Goal: Task Accomplishment & Management: Manage account settings

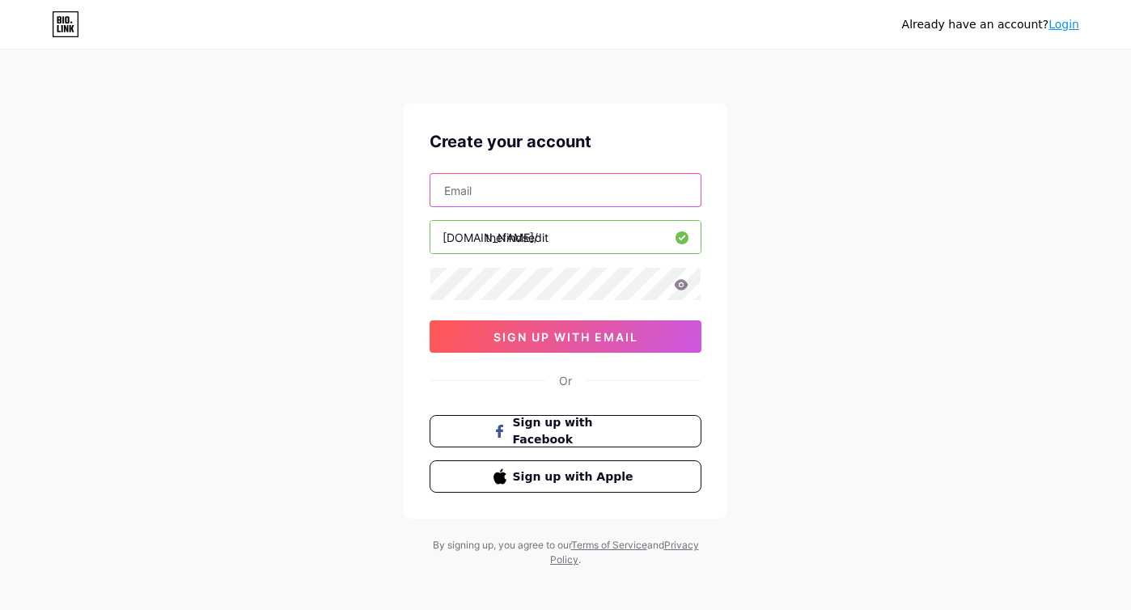
click at [474, 199] on input "text" at bounding box center [565, 190] width 270 height 32
type input "mariahleeanne24@gmail.com"
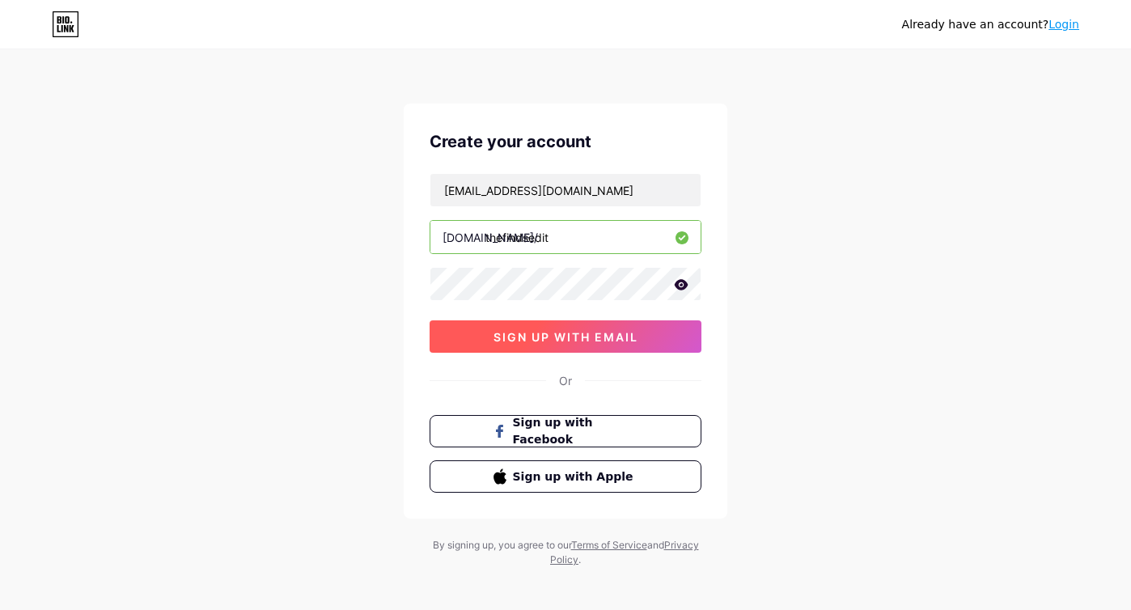
click at [546, 340] on span "sign up with email" at bounding box center [565, 337] width 145 height 14
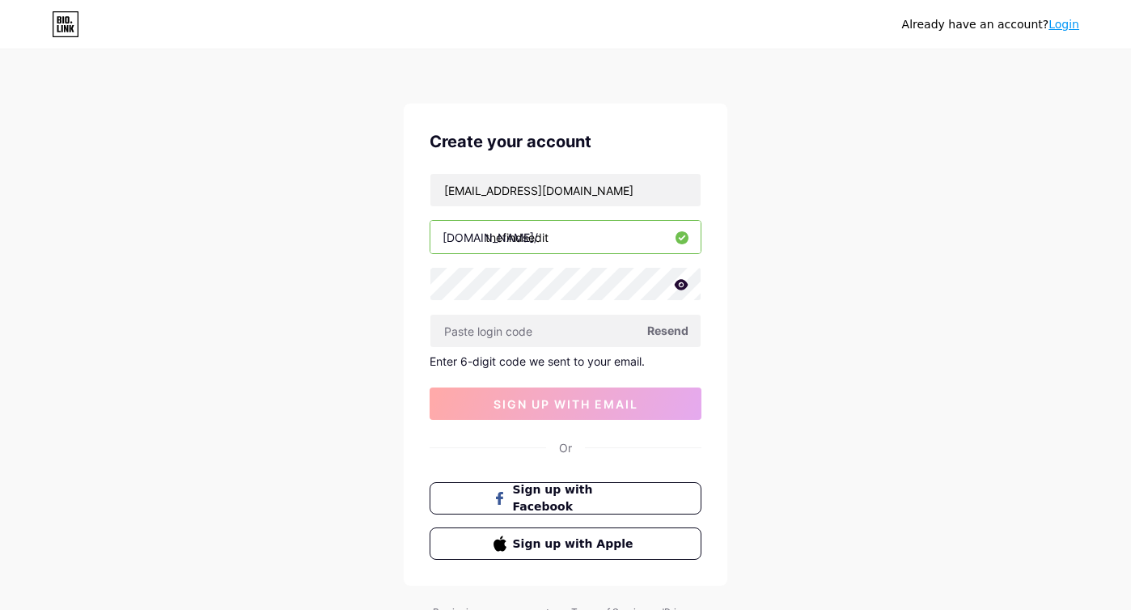
click at [681, 286] on icon at bounding box center [681, 284] width 15 height 11
click at [671, 332] on span "Resend" at bounding box center [667, 330] width 41 height 17
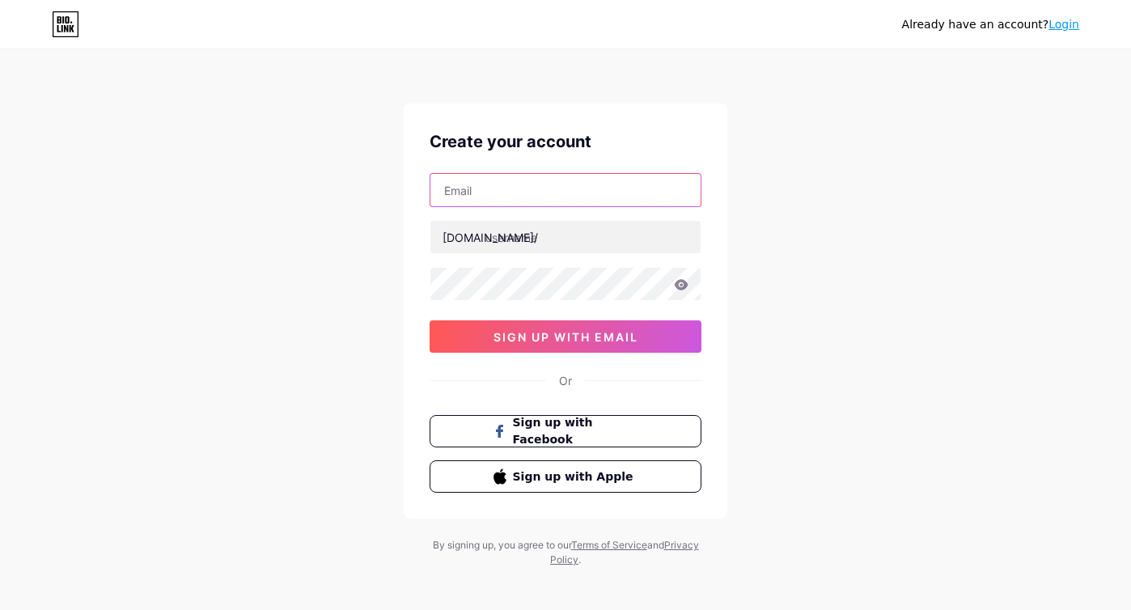
click at [494, 204] on input "text" at bounding box center [565, 190] width 270 height 32
type input "[EMAIL_ADDRESS][DOMAIN_NAME]"
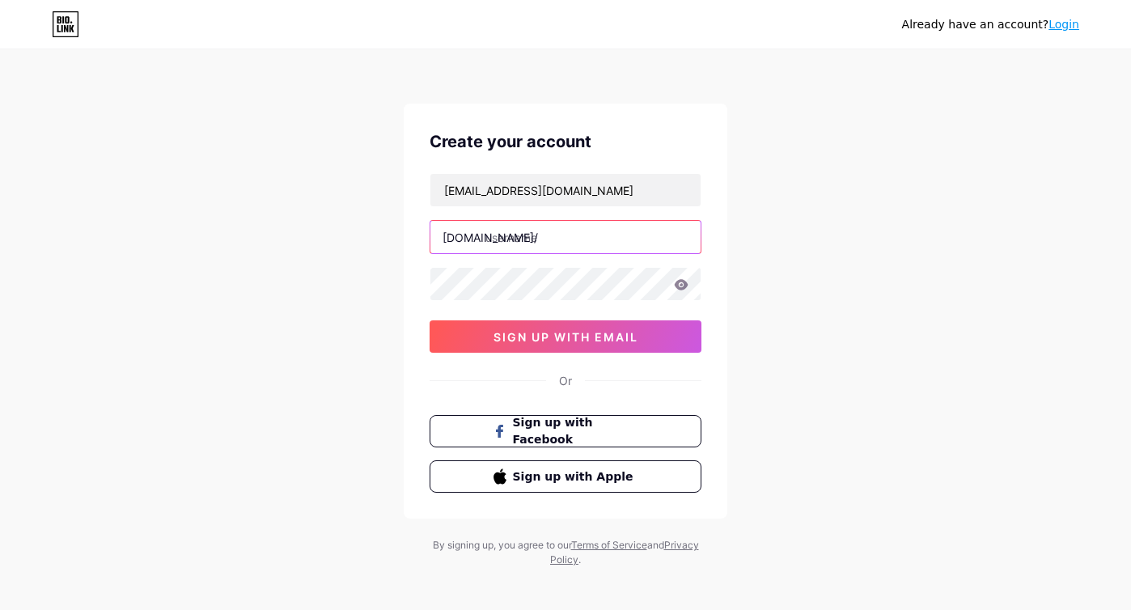
click at [497, 239] on input "text" at bounding box center [565, 237] width 270 height 32
type input "thefindsedit"
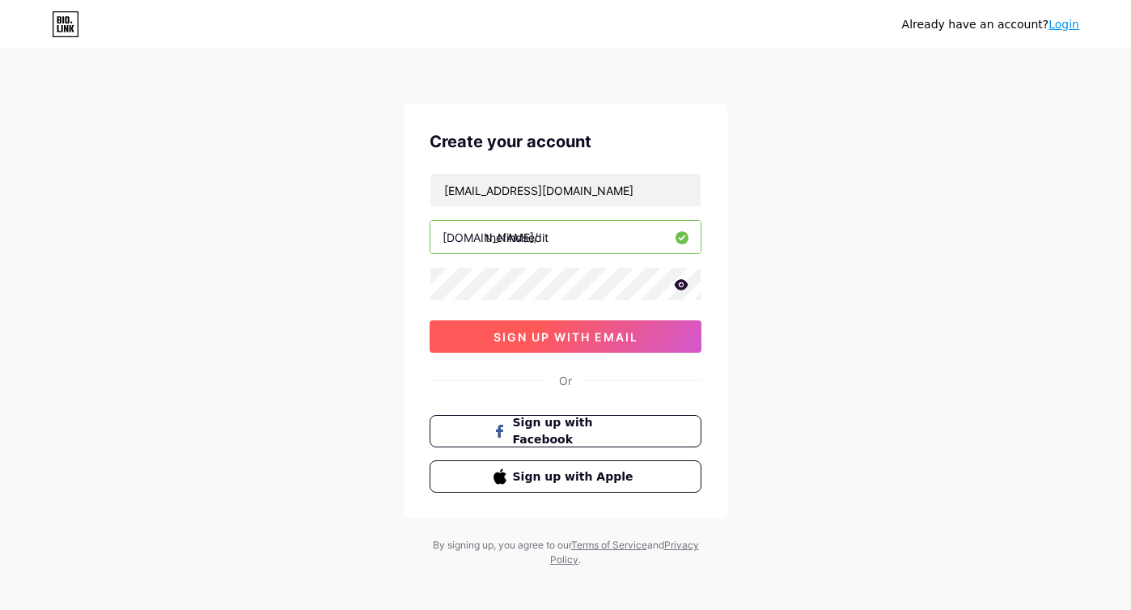
click at [516, 335] on span "sign up with email" at bounding box center [565, 337] width 145 height 14
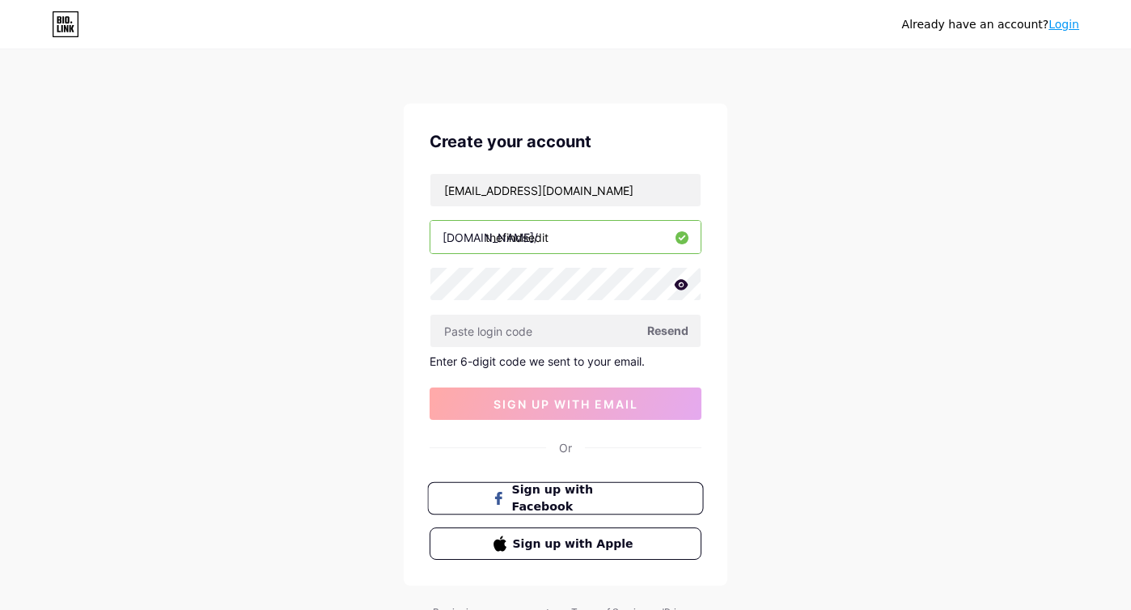
click at [547, 497] on span "Sign up with Facebook" at bounding box center [575, 498] width 127 height 35
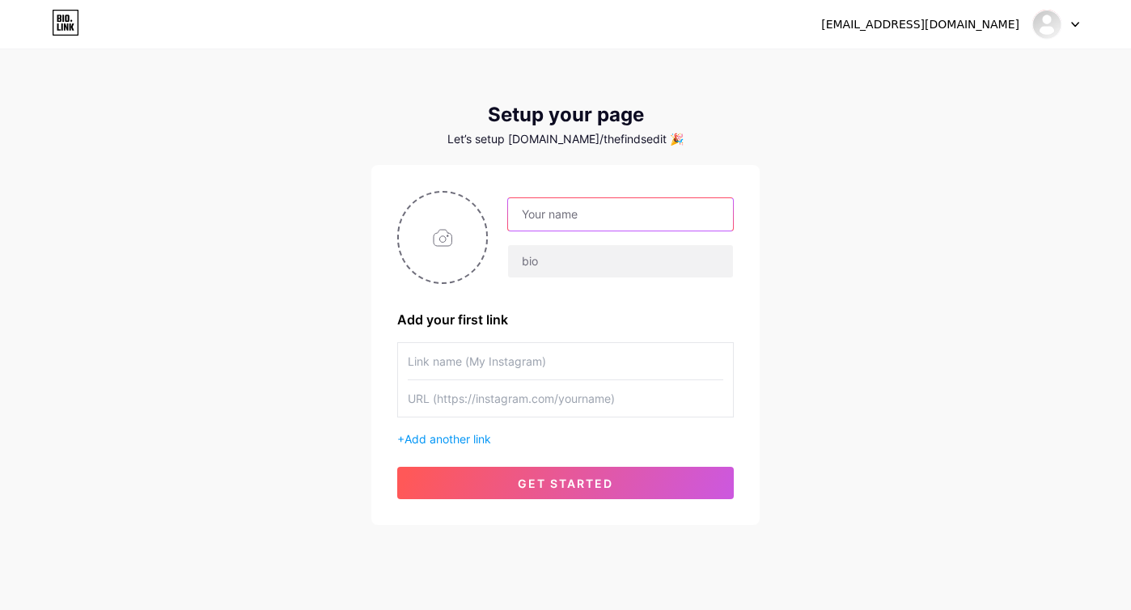
click at [540, 214] on input "text" at bounding box center [620, 214] width 225 height 32
type input "THE FINDS EDIT"
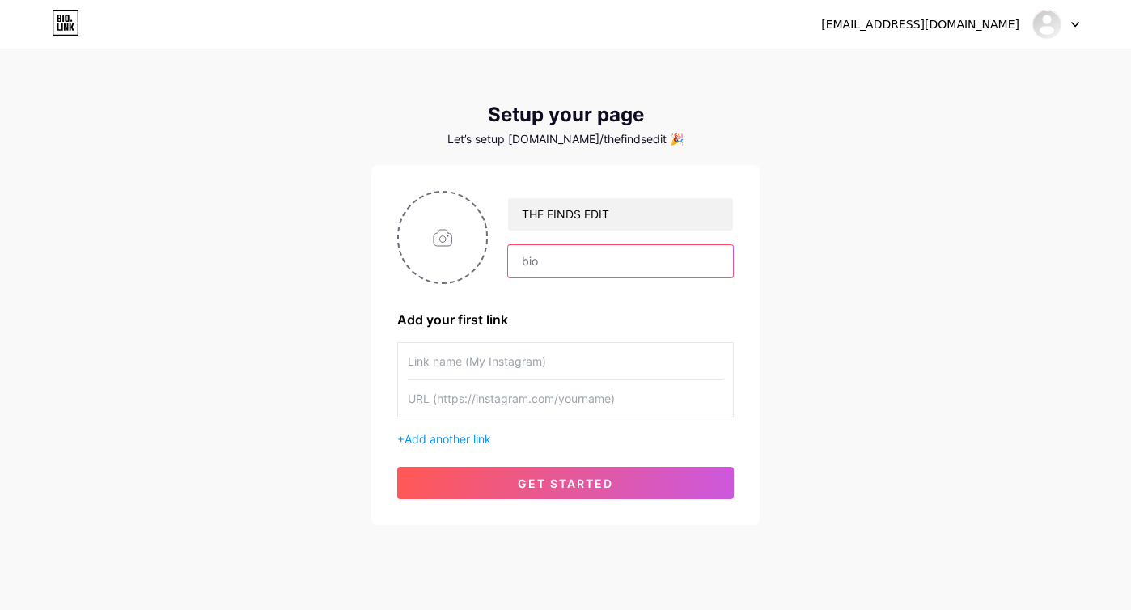
click at [540, 256] on input "text" at bounding box center [620, 261] width 225 height 32
click at [712, 265] on input "Trendy finds for your home, closet, & everyday life" at bounding box center [620, 261] width 225 height 32
paste input "🤍"
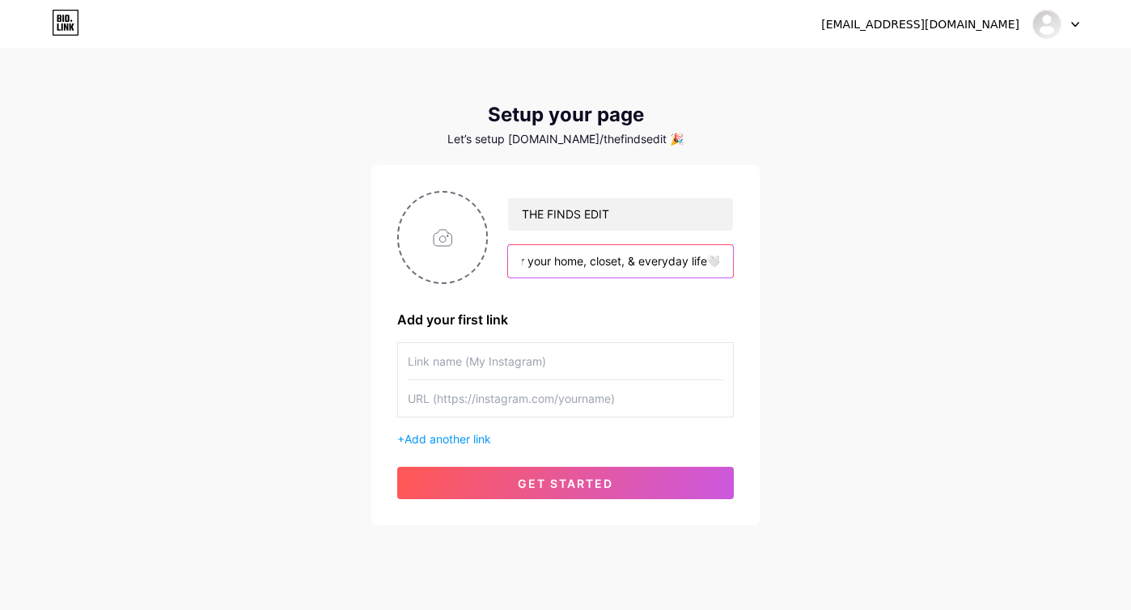
type input "Trendy finds for your home, closet, & everyday life🤍"
click at [460, 363] on input "text" at bounding box center [565, 361] width 315 height 36
type input "@"
type input "My Instagram"
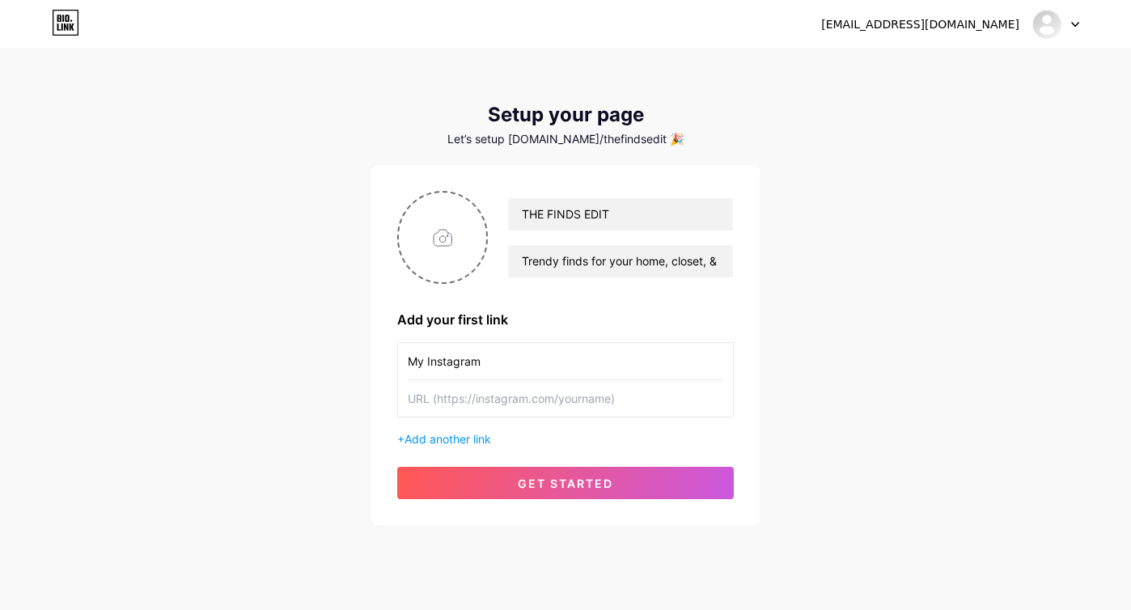
click at [472, 404] on input "text" at bounding box center [565, 398] width 315 height 36
paste input "[URL][DOMAIN_NAME]"
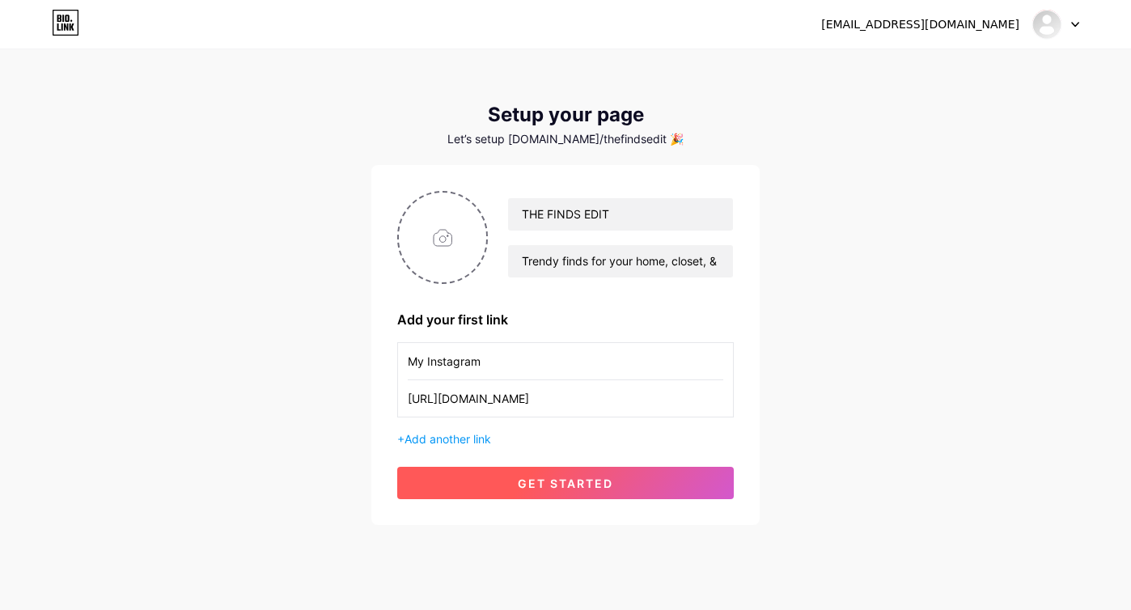
type input "[URL][DOMAIN_NAME]"
click at [535, 480] on span "get started" at bounding box center [565, 483] width 95 height 14
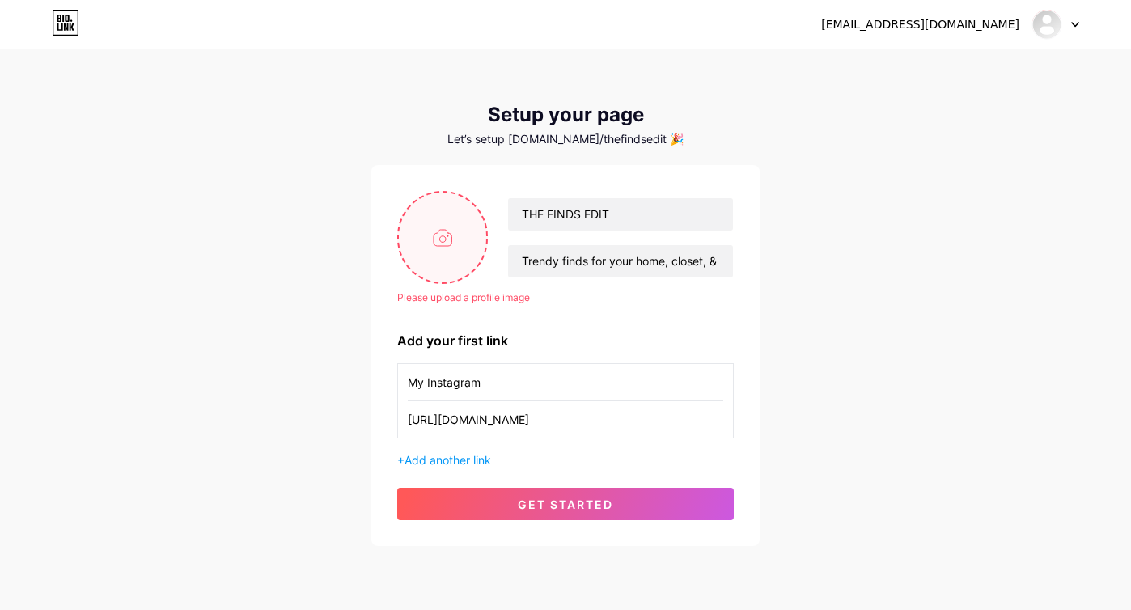
click at [437, 228] on input "file" at bounding box center [442, 237] width 87 height 90
type input "C:\fakepath\Title (8) copy.png"
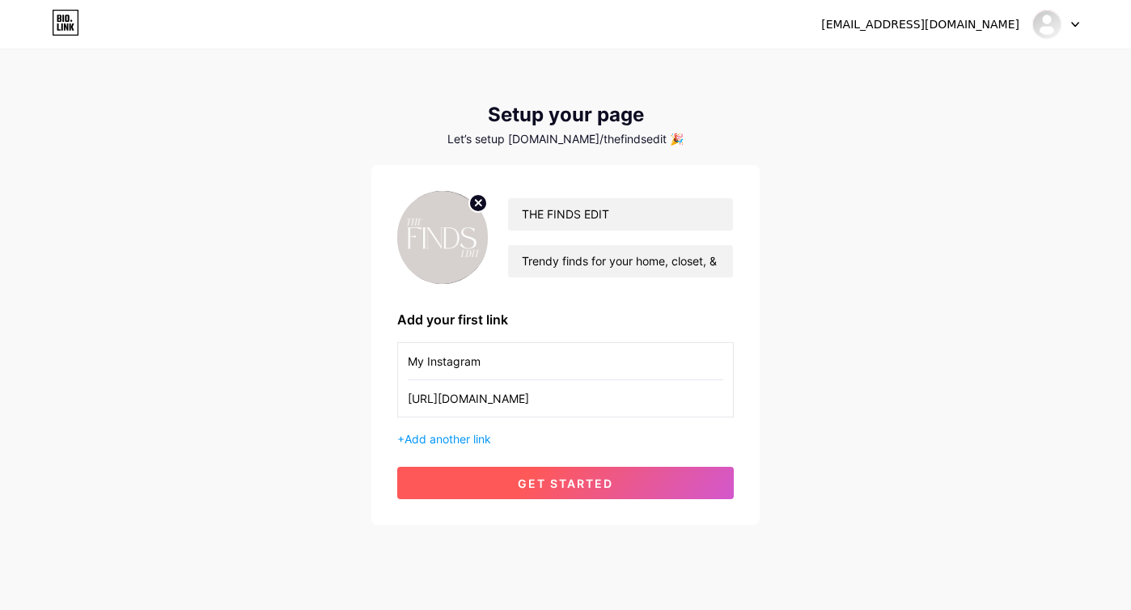
click at [566, 485] on span "get started" at bounding box center [565, 483] width 95 height 14
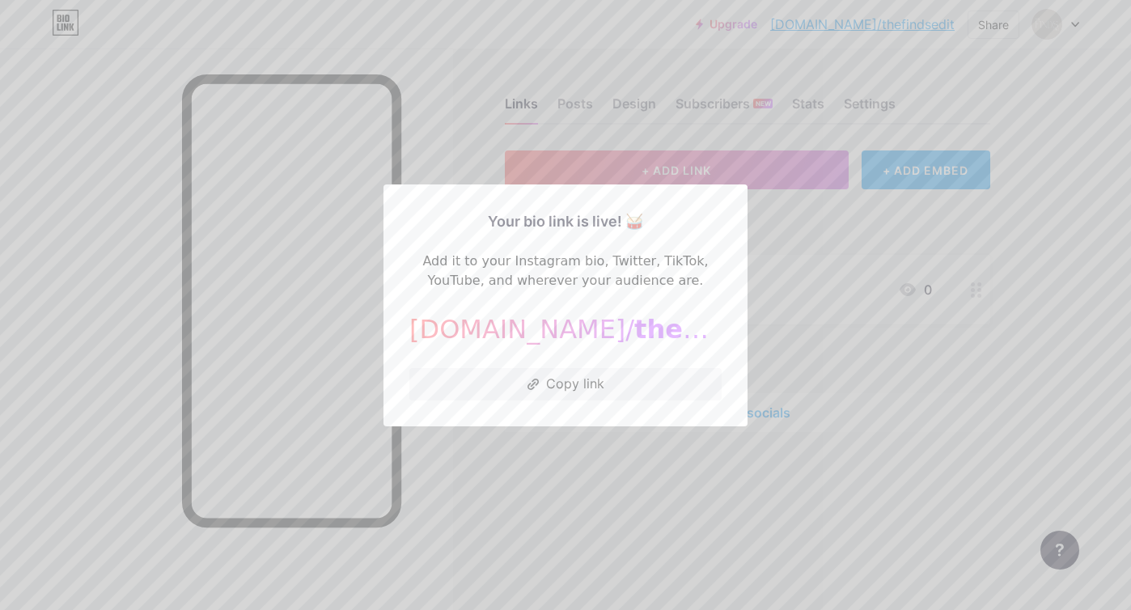
click at [449, 142] on div at bounding box center [565, 305] width 1131 height 610
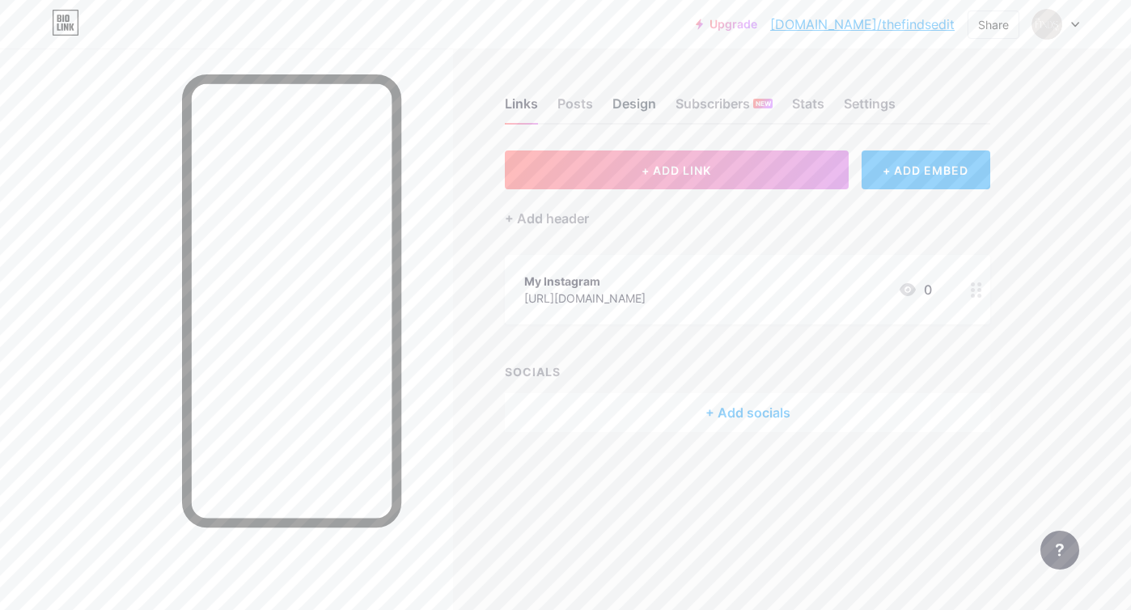
click at [633, 102] on div "Design" at bounding box center [634, 108] width 44 height 29
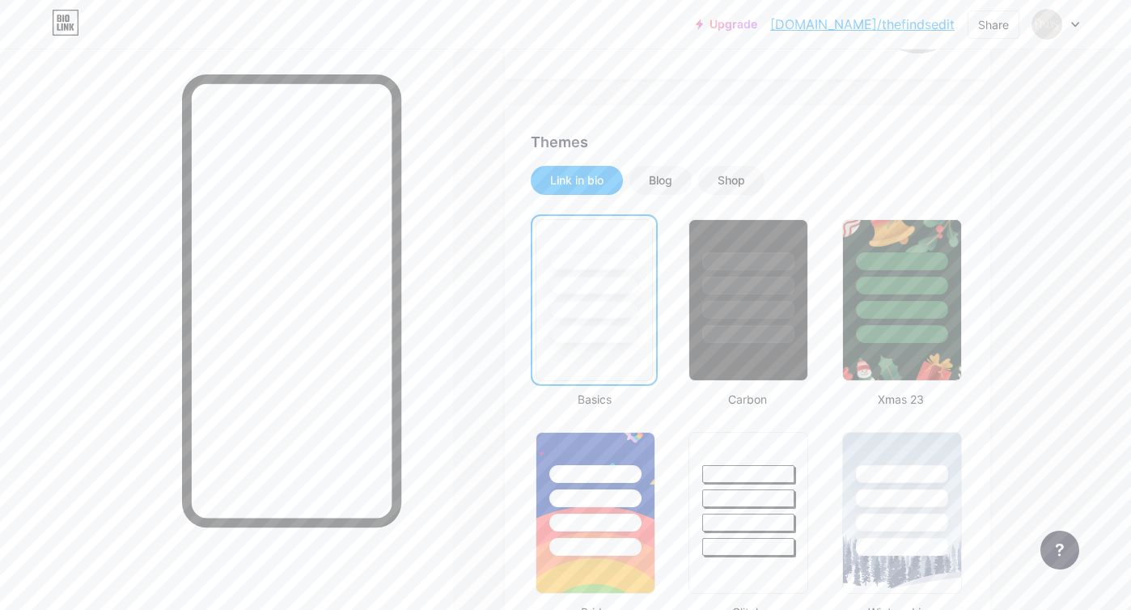
scroll to position [281, 0]
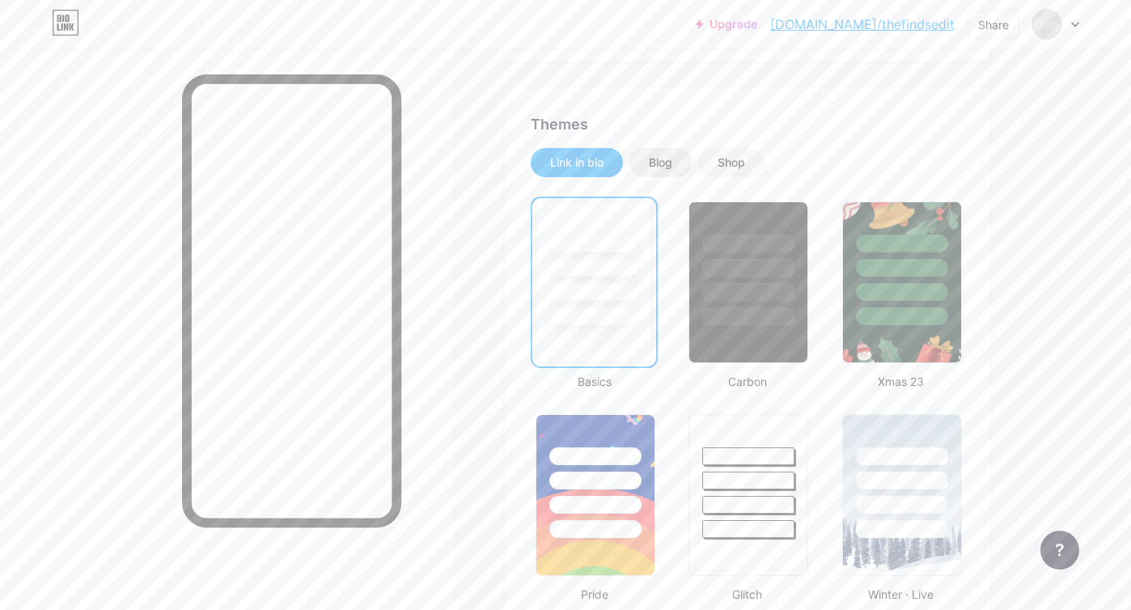
click at [663, 163] on div "Blog" at bounding box center [660, 162] width 23 height 16
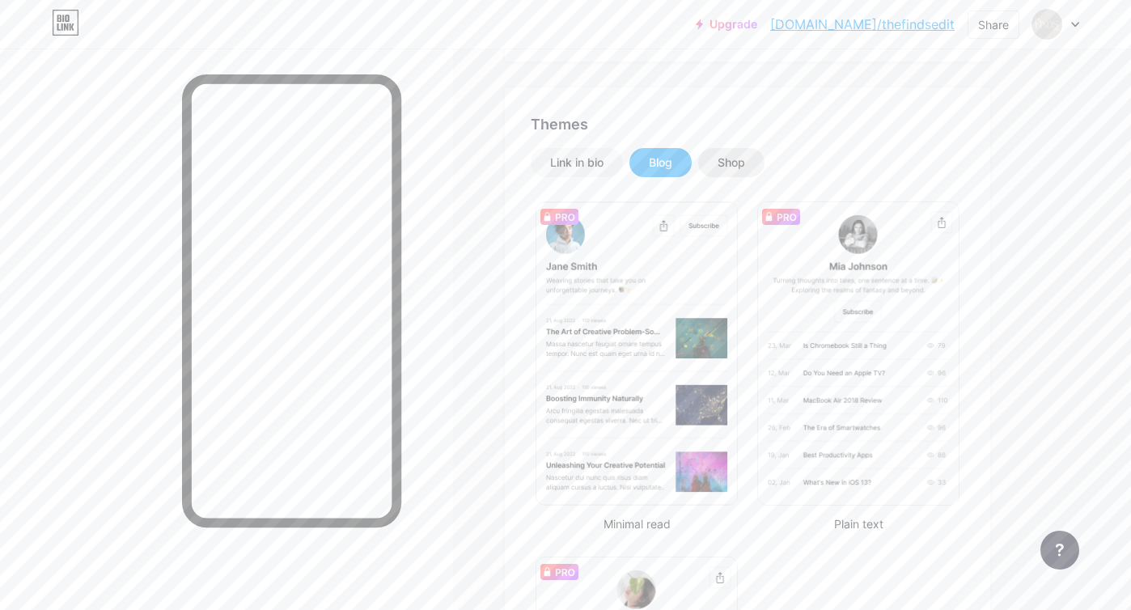
click at [727, 154] on div "Shop" at bounding box center [730, 162] width 27 height 16
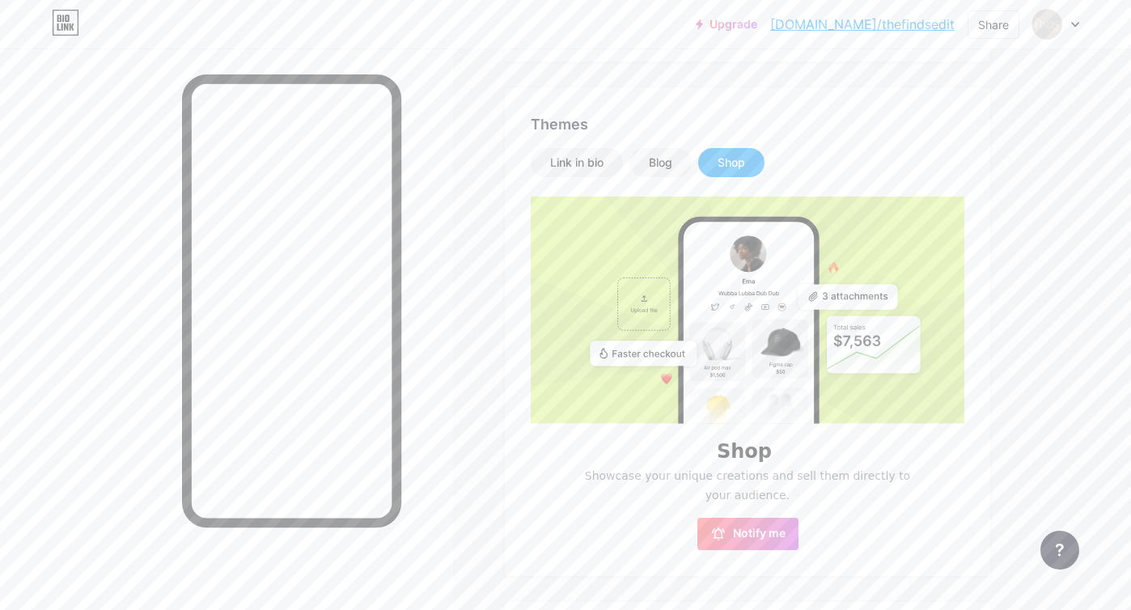
click at [735, 159] on div "Shop" at bounding box center [730, 162] width 27 height 16
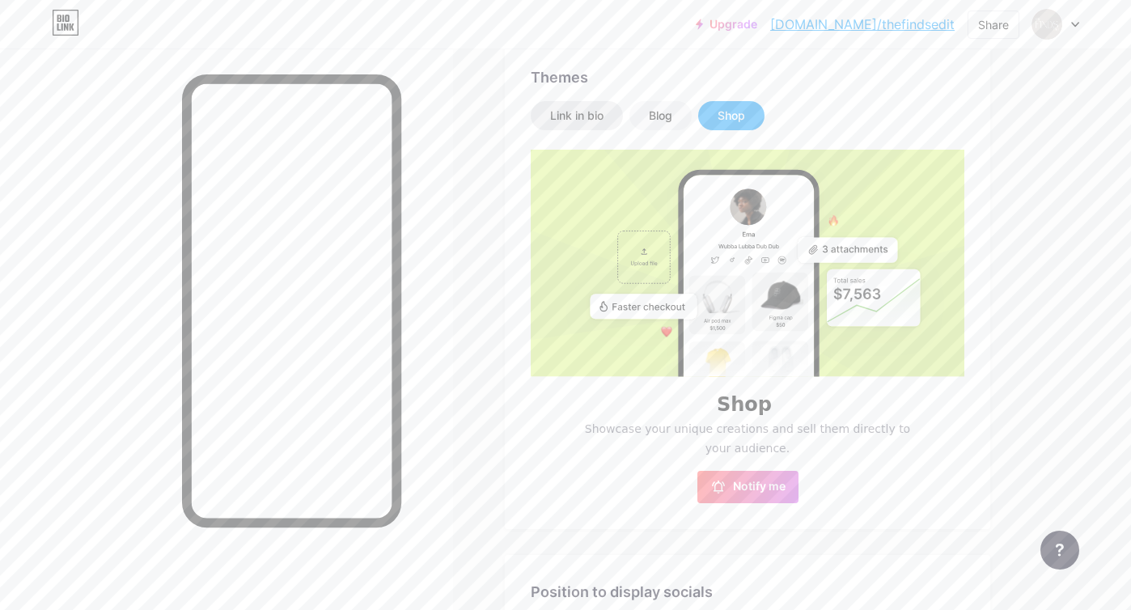
scroll to position [331, 0]
click at [586, 117] on div "Link in bio" at bounding box center [576, 113] width 53 height 16
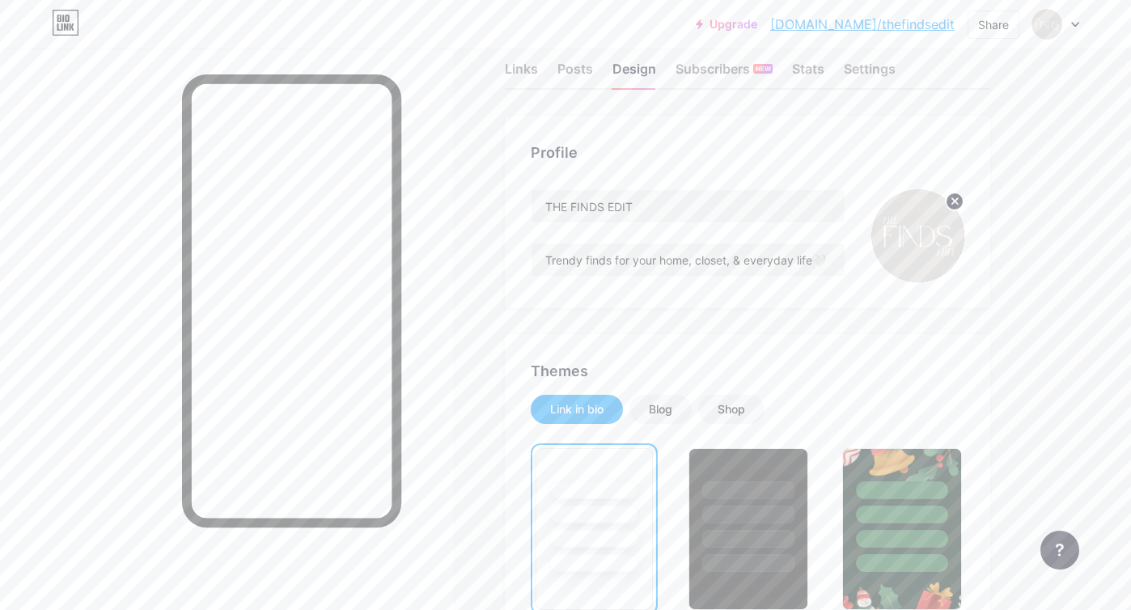
scroll to position [0, 0]
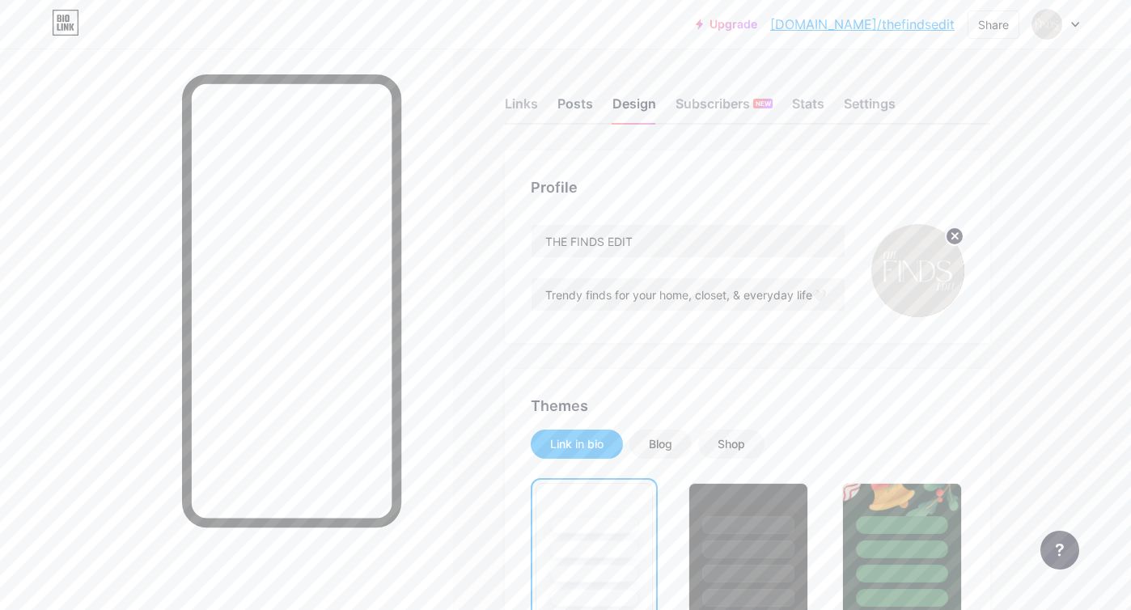
click at [576, 95] on div "Posts" at bounding box center [575, 108] width 36 height 29
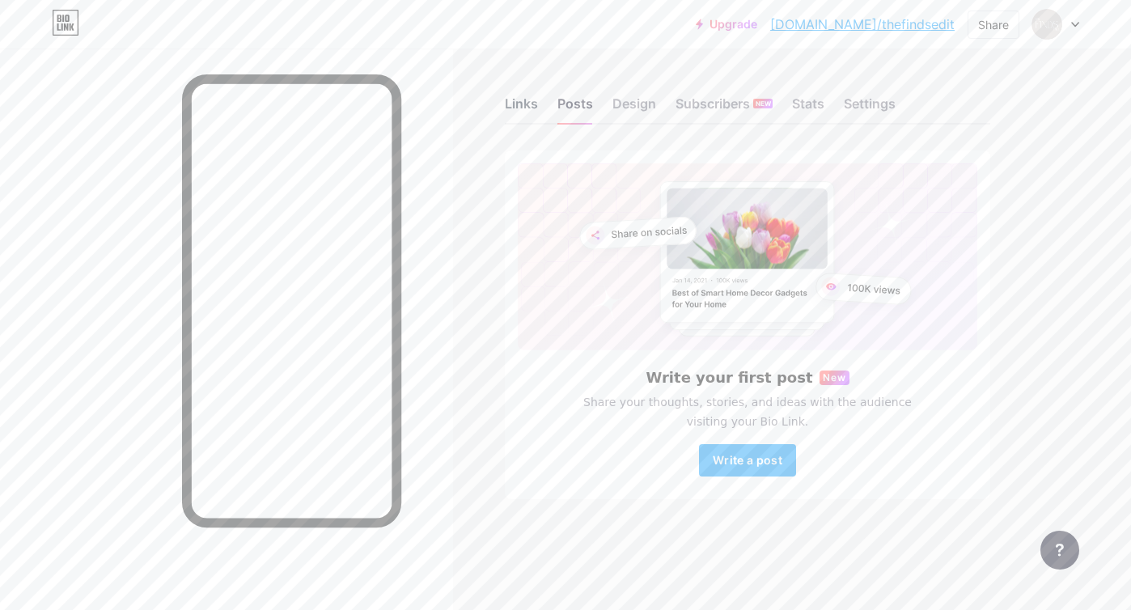
click at [520, 105] on div "Links" at bounding box center [521, 108] width 33 height 29
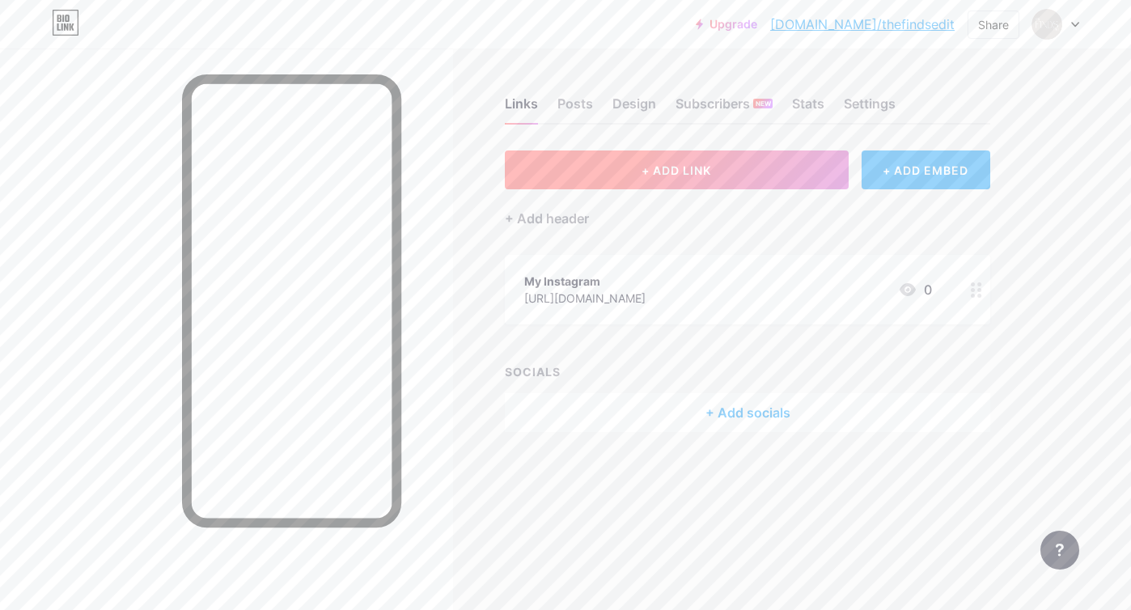
click at [688, 163] on span "+ ADD LINK" at bounding box center [676, 170] width 70 height 14
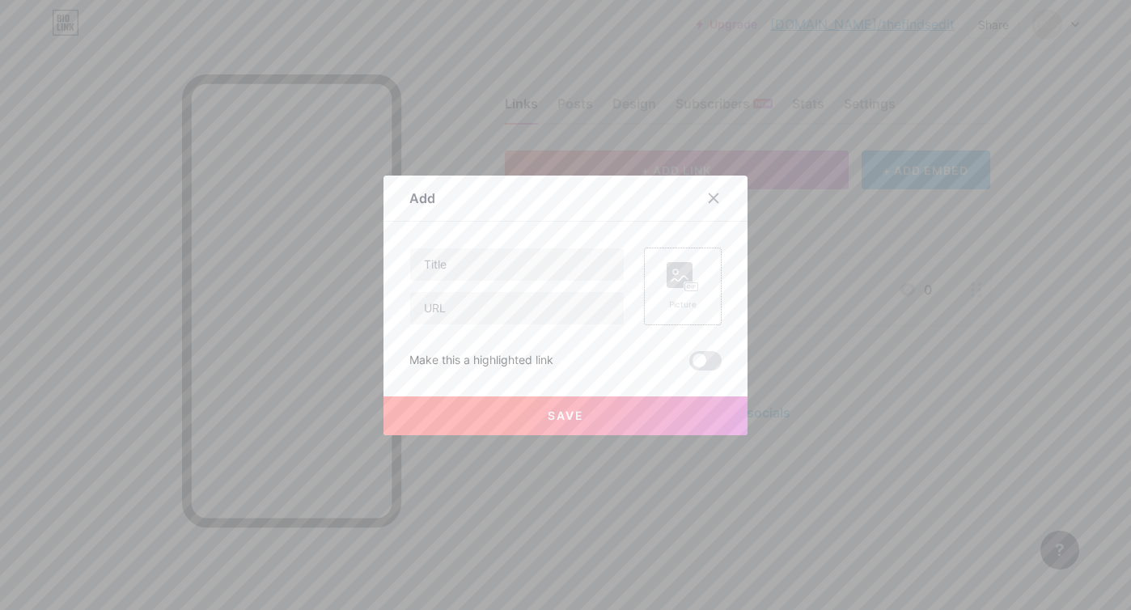
click at [683, 288] on icon at bounding box center [682, 277] width 32 height 30
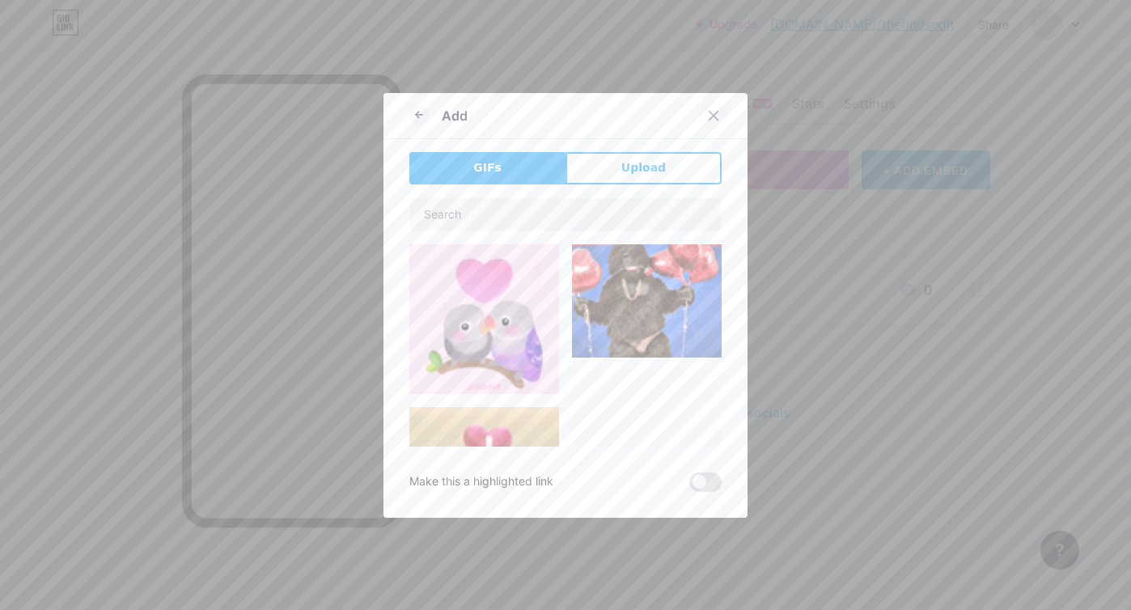
click at [712, 113] on icon at bounding box center [713, 115] width 9 height 9
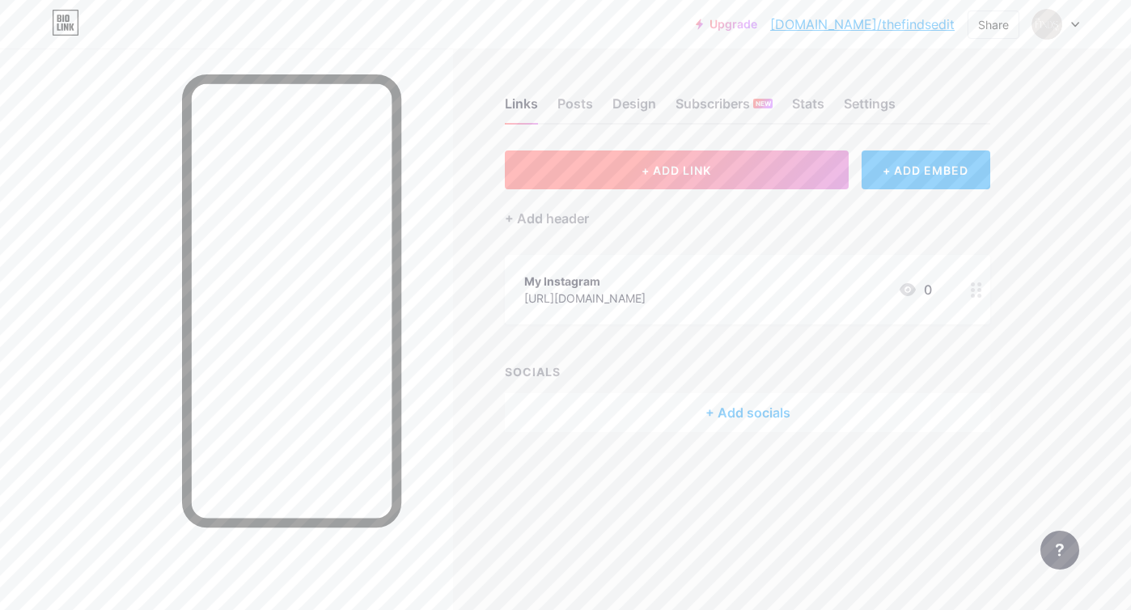
click at [669, 172] on span "+ ADD LINK" at bounding box center [676, 170] width 70 height 14
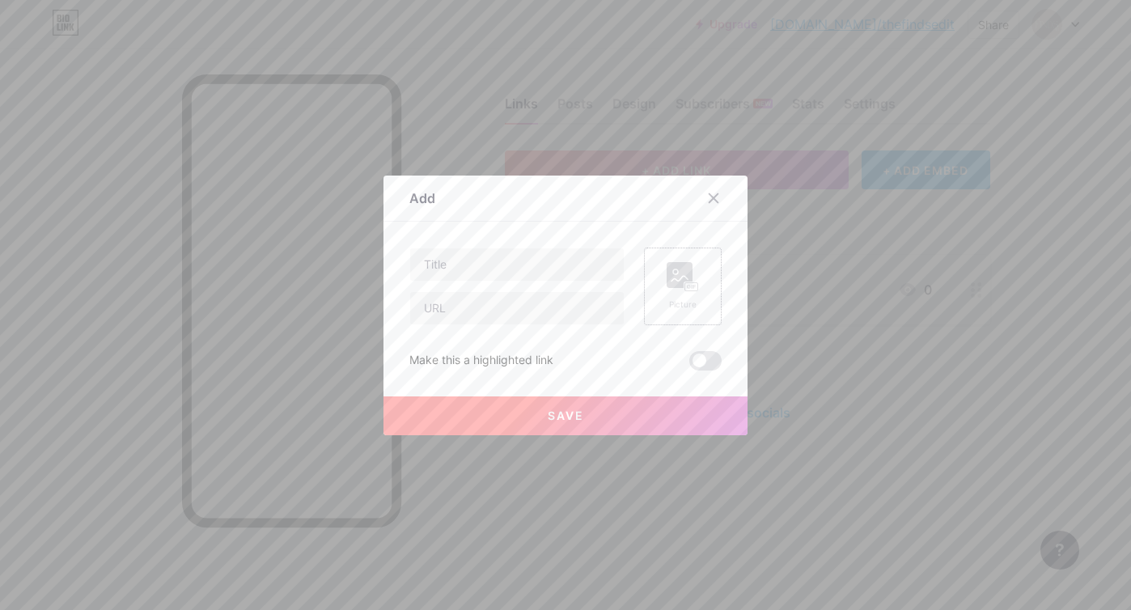
click at [676, 293] on div "Picture" at bounding box center [682, 286] width 32 height 49
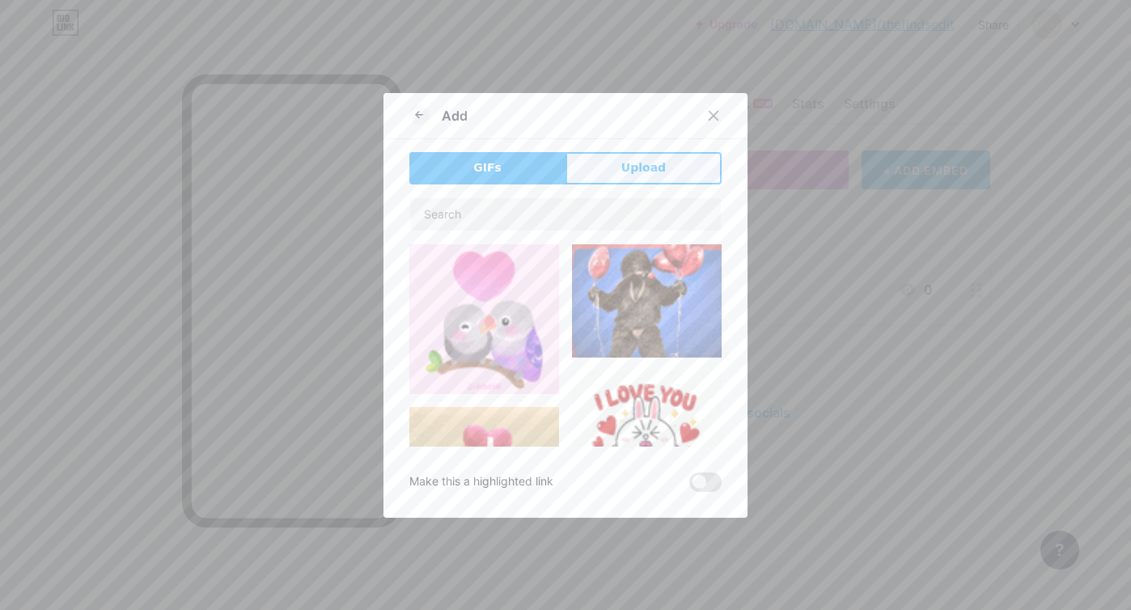
click at [640, 162] on span "Upload" at bounding box center [643, 167] width 44 height 17
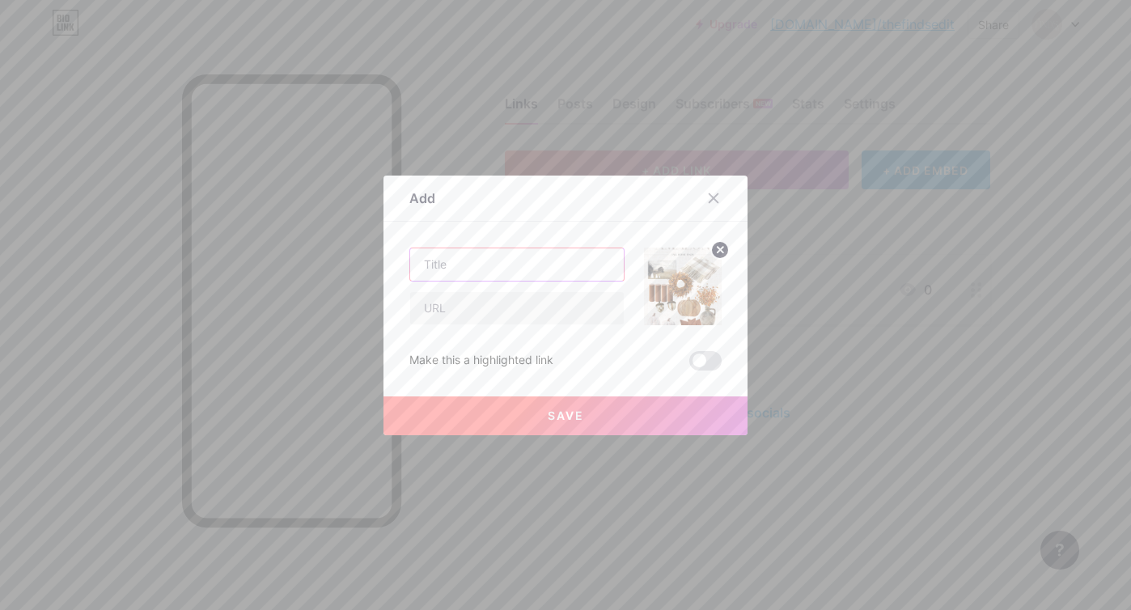
click at [473, 269] on input "text" at bounding box center [517, 264] width 214 height 32
type input "Amazon Fall Finds"
click at [518, 293] on input "text" at bounding box center [517, 308] width 214 height 32
type input "[DOMAIN_NAME]"
click at [585, 415] on button "Save" at bounding box center [565, 415] width 364 height 39
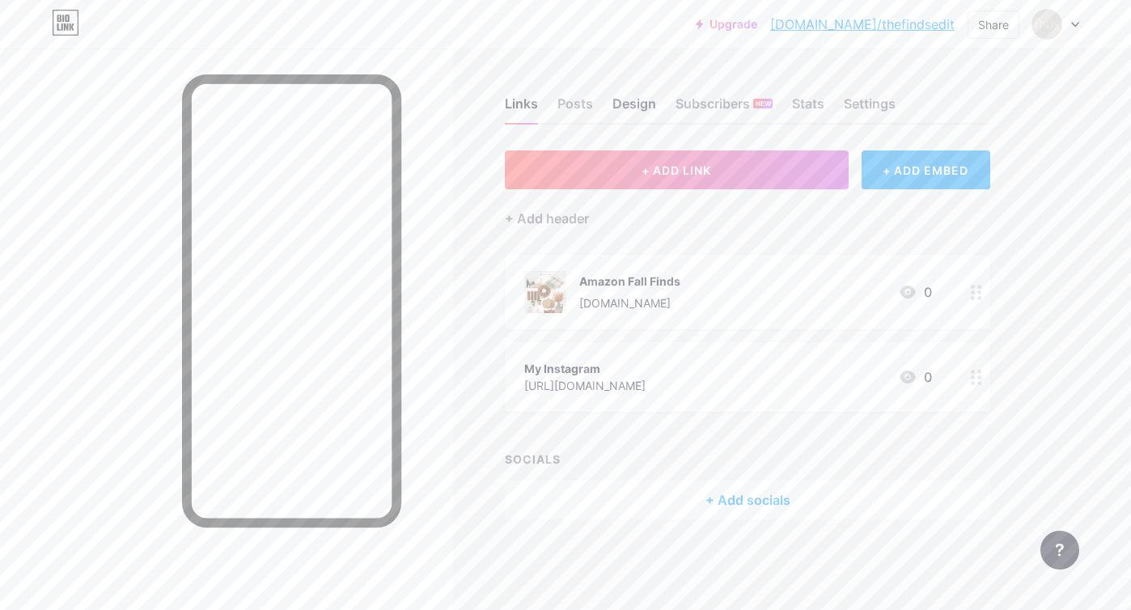
click at [641, 105] on div "Design" at bounding box center [634, 108] width 44 height 29
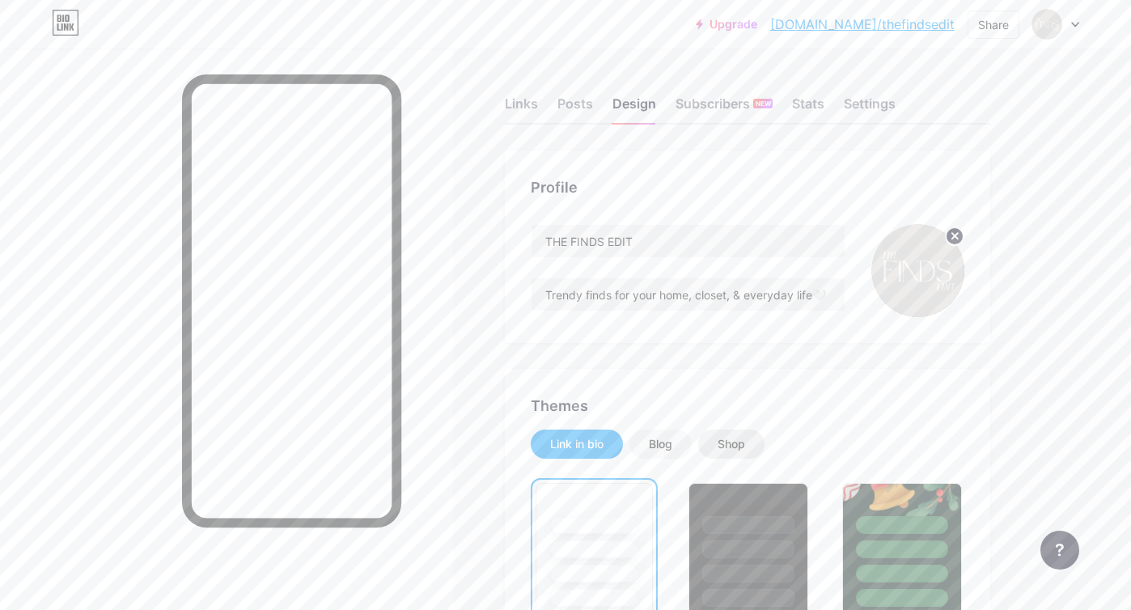
click at [729, 455] on div "Shop" at bounding box center [731, 443] width 66 height 29
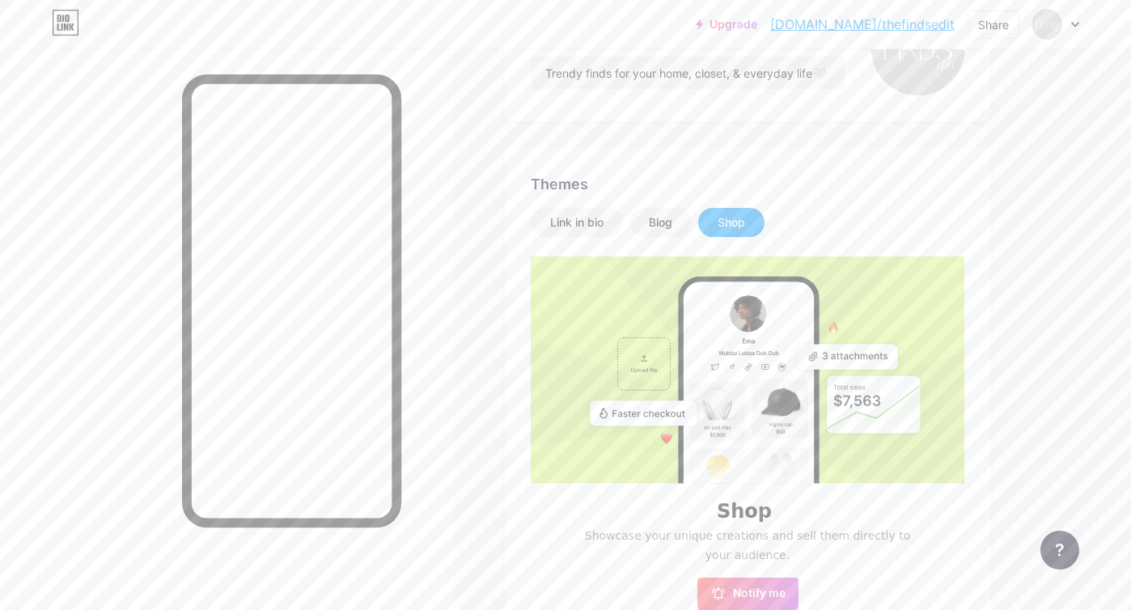
scroll to position [217, 0]
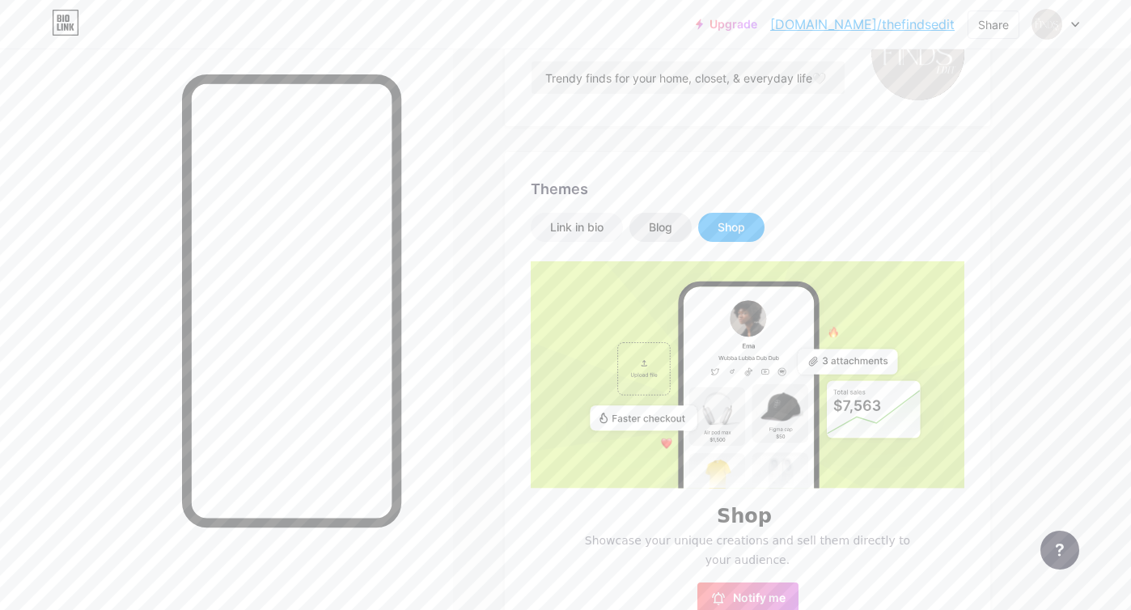
click at [666, 230] on div "Blog" at bounding box center [660, 227] width 23 height 16
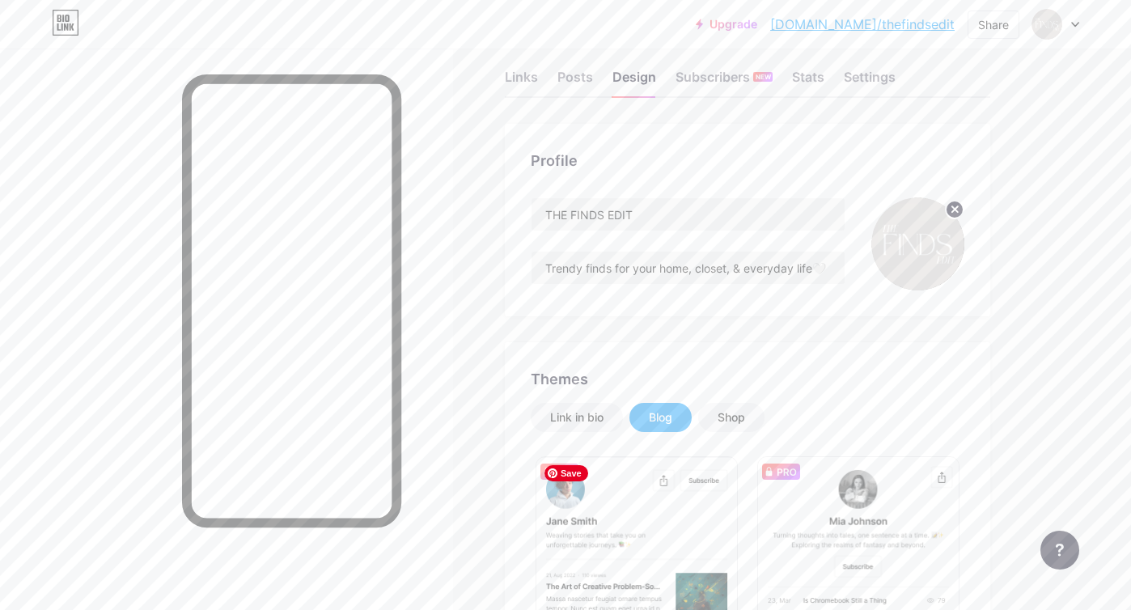
scroll to position [0, 0]
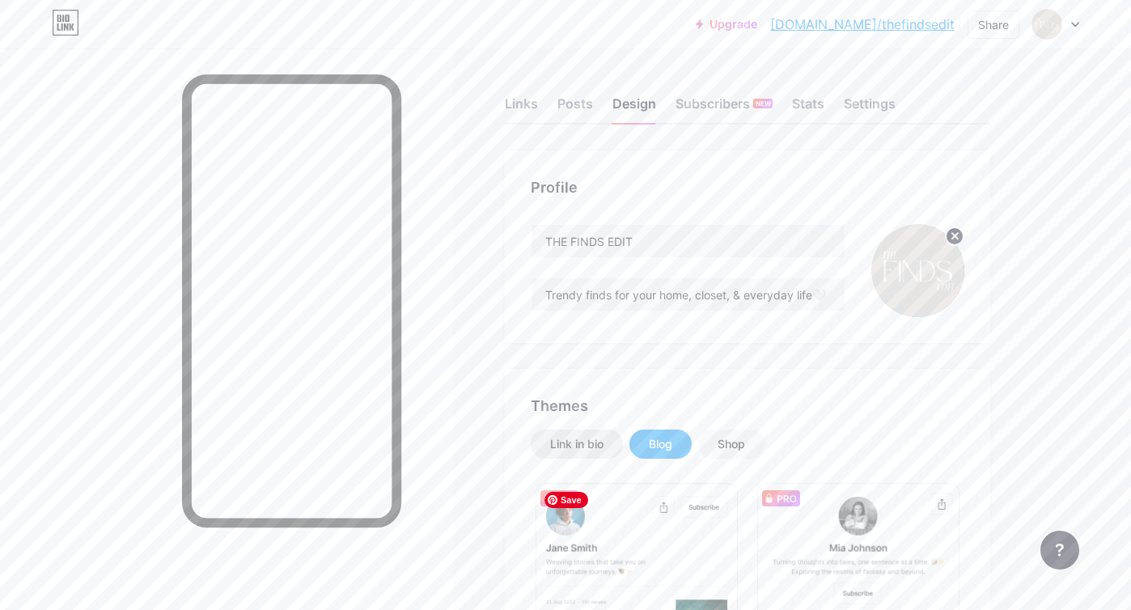
click at [565, 436] on div "Link in bio" at bounding box center [576, 444] width 53 height 16
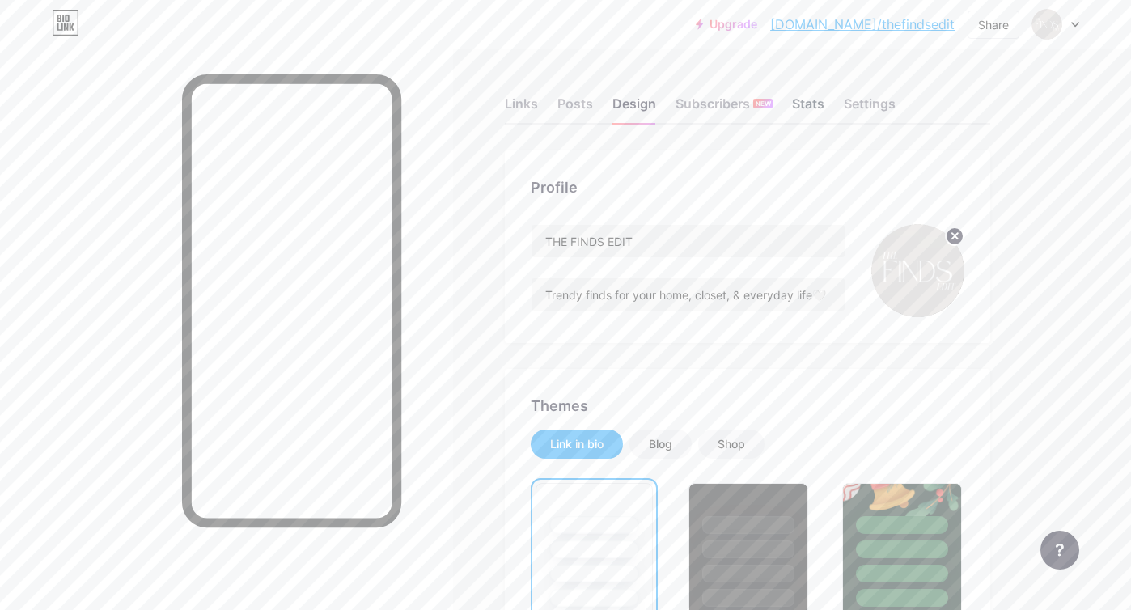
click at [803, 101] on div "Stats" at bounding box center [808, 108] width 32 height 29
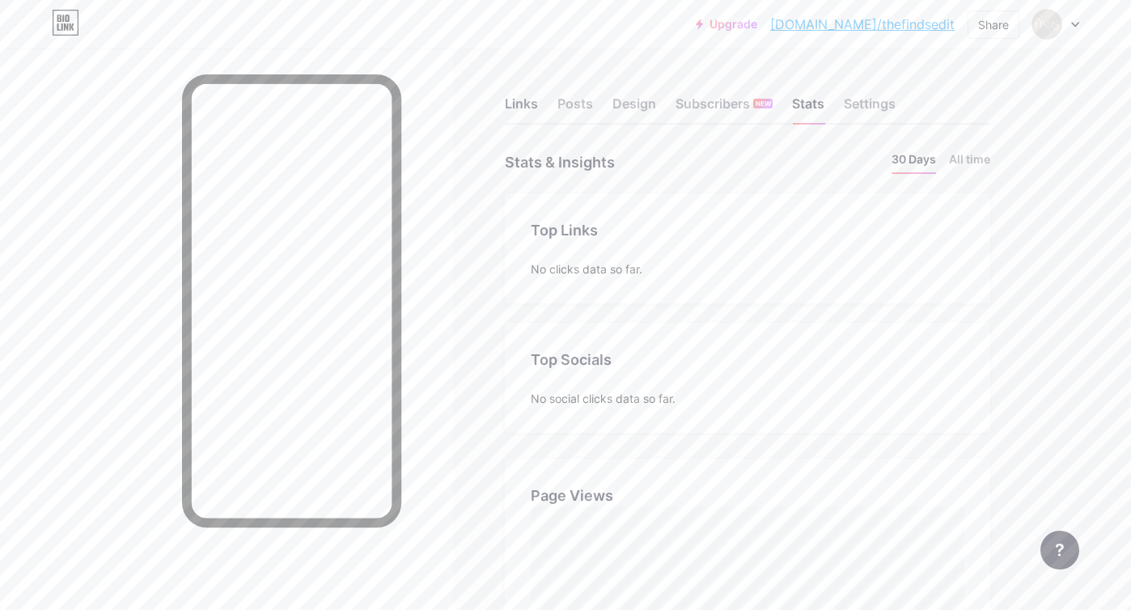
click at [519, 105] on div "Links" at bounding box center [521, 108] width 33 height 29
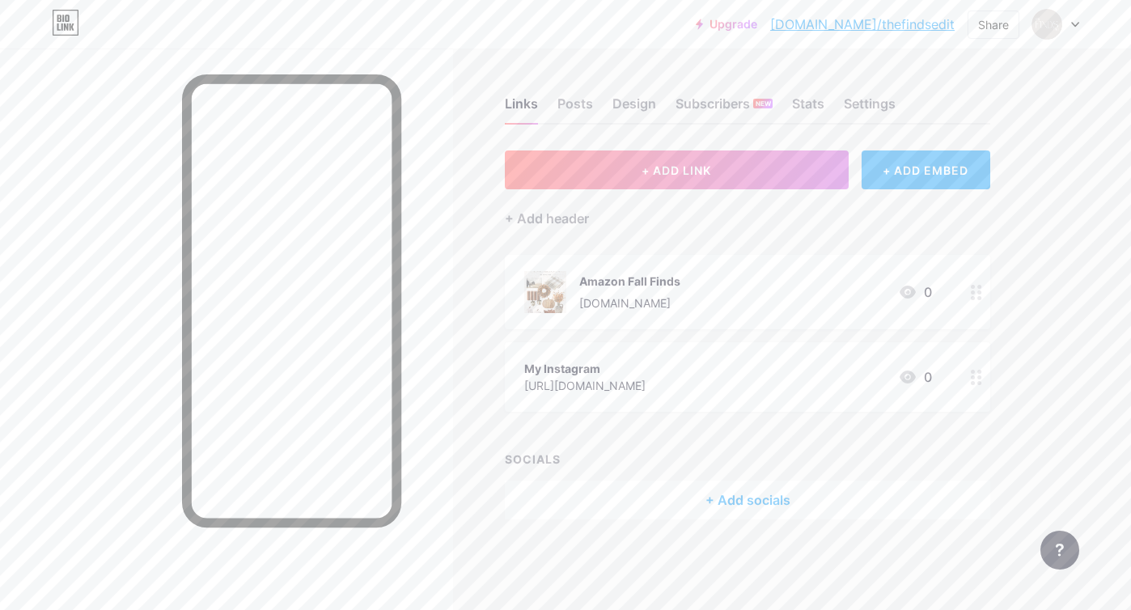
click at [984, 299] on div at bounding box center [975, 292] width 27 height 74
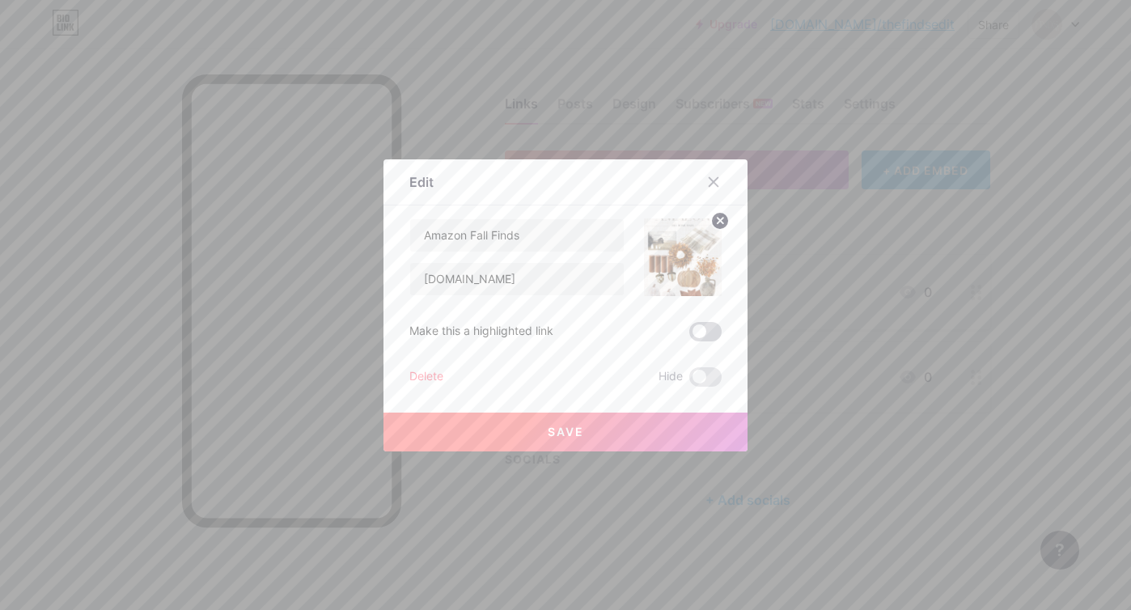
click at [706, 328] on span at bounding box center [705, 331] width 32 height 19
click at [689, 336] on input "checkbox" at bounding box center [689, 336] width 0 height 0
click at [582, 425] on span "Save" at bounding box center [566, 432] width 36 height 14
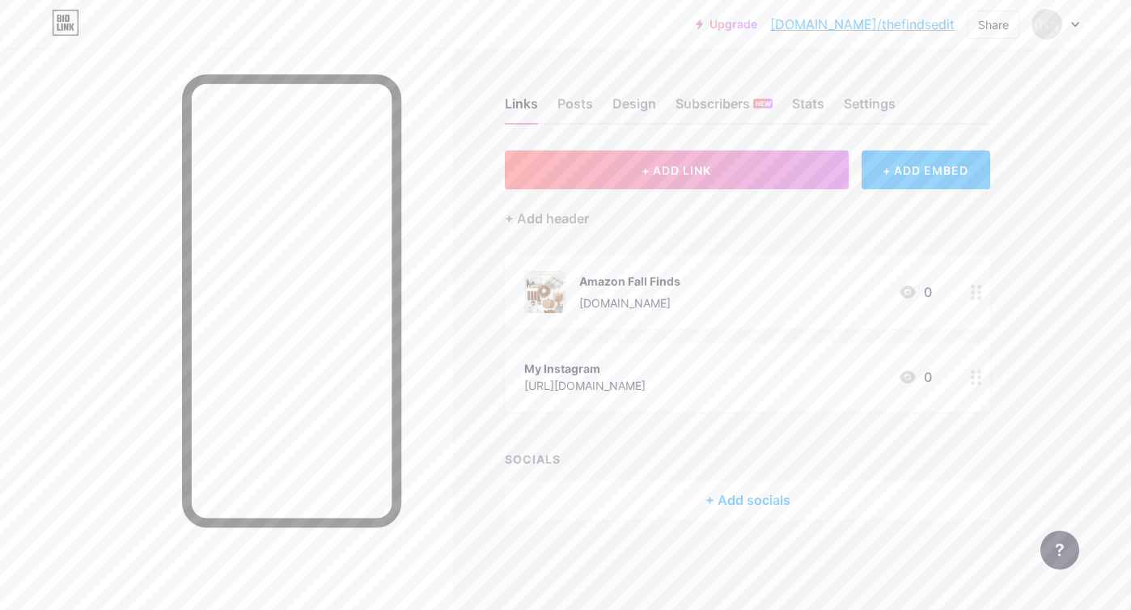
click at [974, 305] on div at bounding box center [975, 292] width 27 height 74
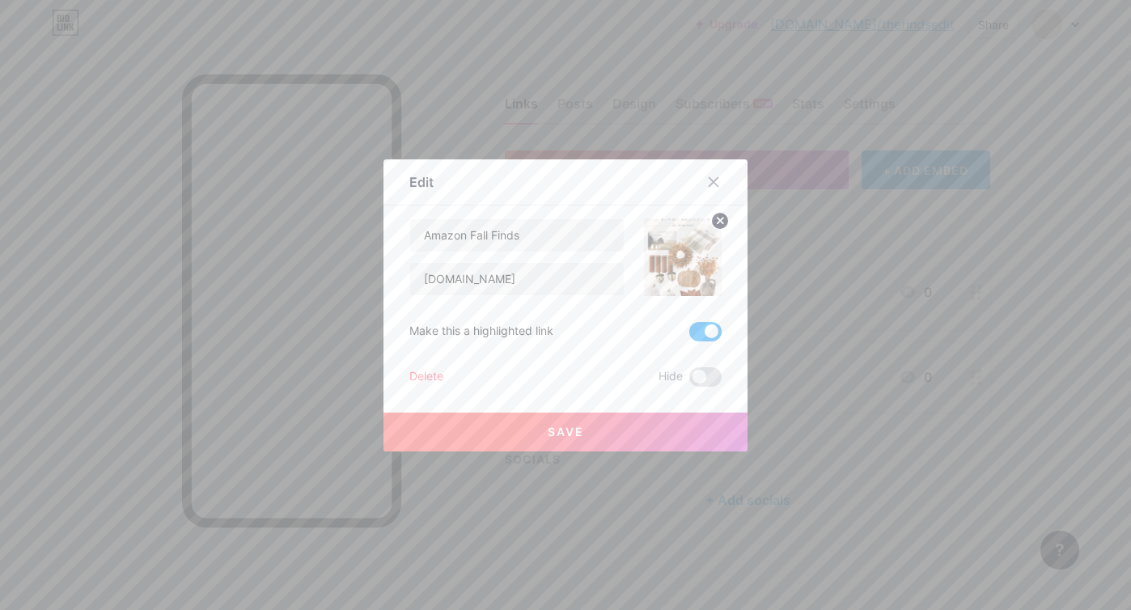
click at [697, 338] on span at bounding box center [705, 331] width 32 height 19
click at [689, 336] on input "checkbox" at bounding box center [689, 336] width 0 height 0
click at [642, 425] on button "Save" at bounding box center [565, 431] width 364 height 39
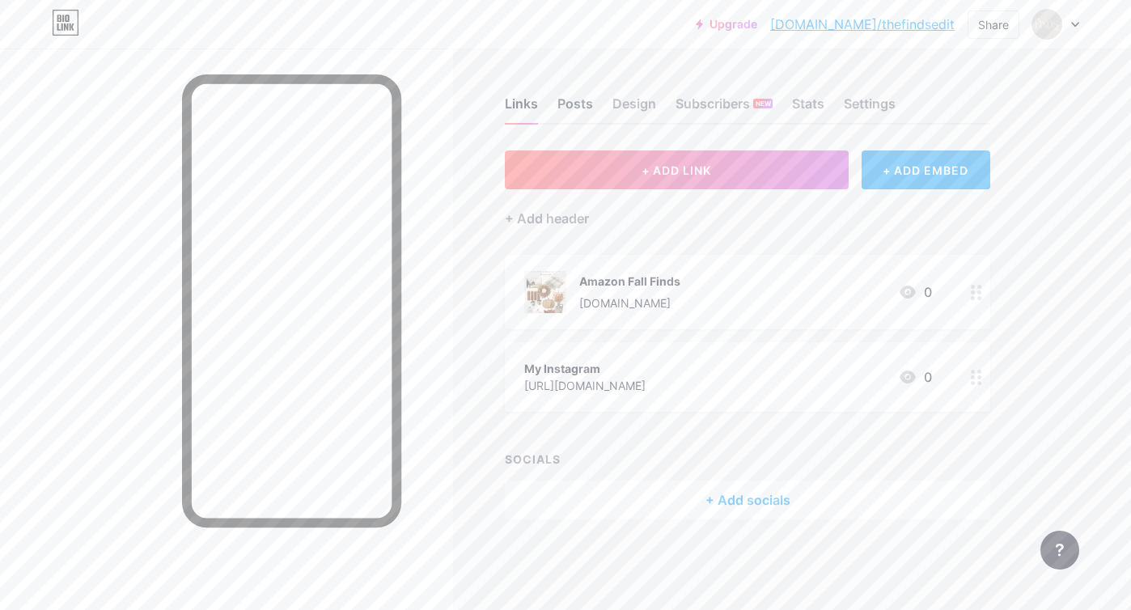
click at [570, 105] on div "Posts" at bounding box center [575, 108] width 36 height 29
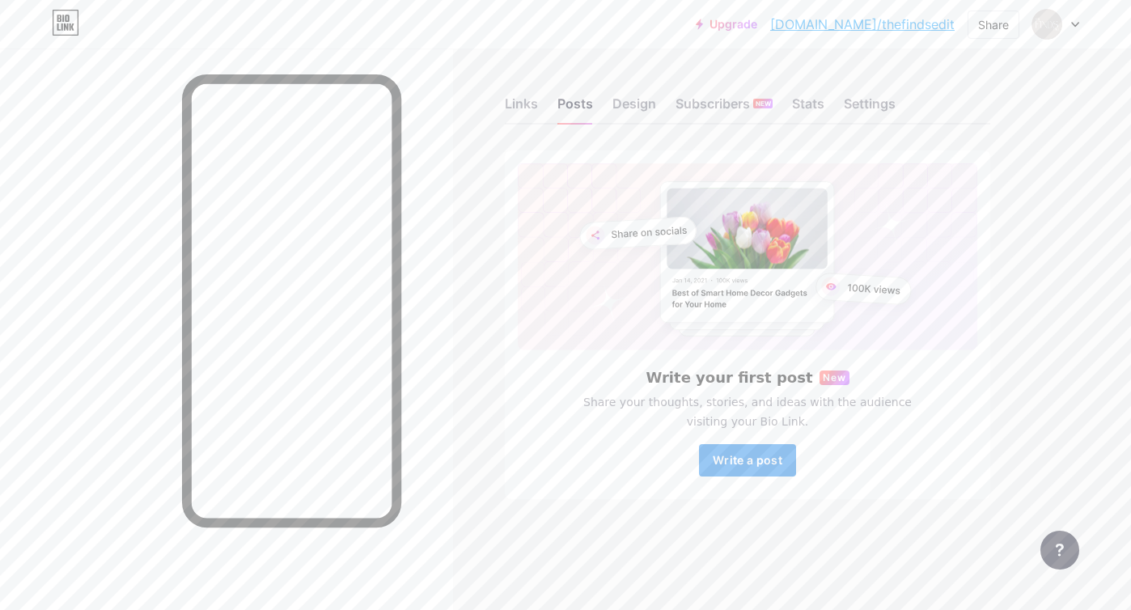
click at [744, 461] on span "Write a post" at bounding box center [748, 460] width 70 height 14
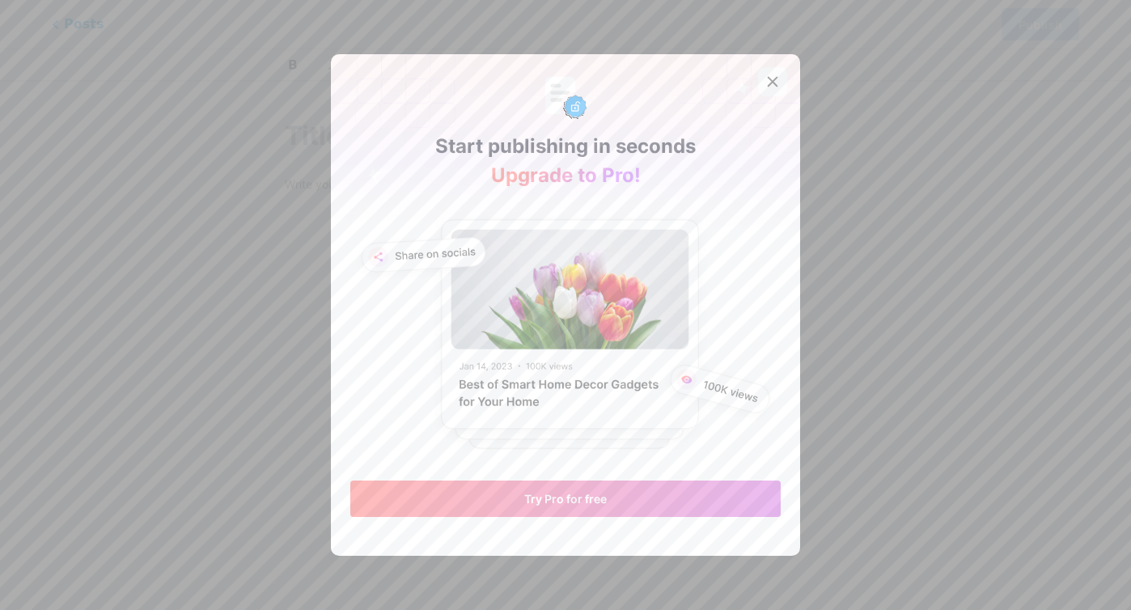
click at [773, 84] on icon at bounding box center [772, 81] width 13 height 13
